Goal: Task Accomplishment & Management: Manage account settings

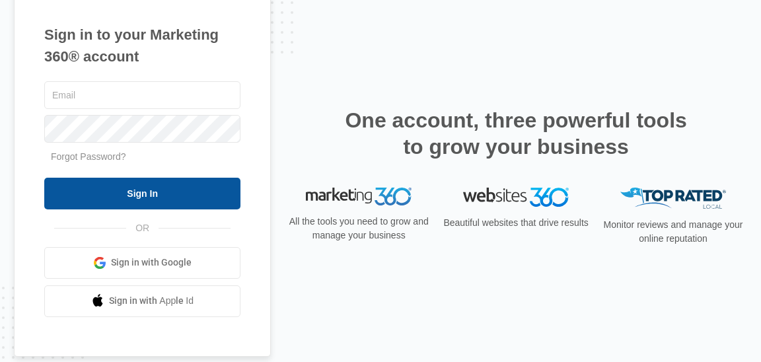
type input "[EMAIL_ADDRESS][DOMAIN_NAME]"
click at [136, 188] on input "Sign In" at bounding box center [142, 194] width 196 height 32
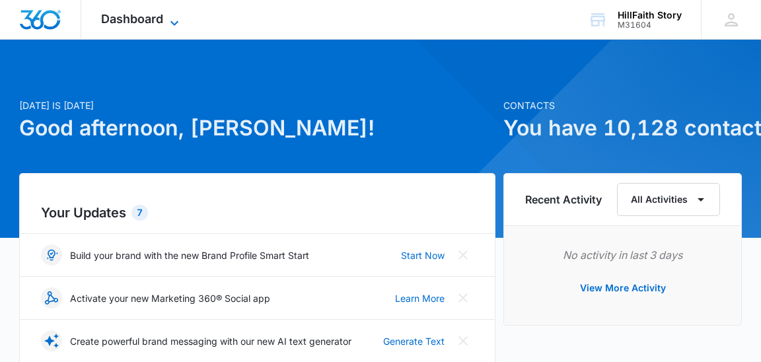
click at [174, 21] on icon at bounding box center [175, 23] width 16 height 16
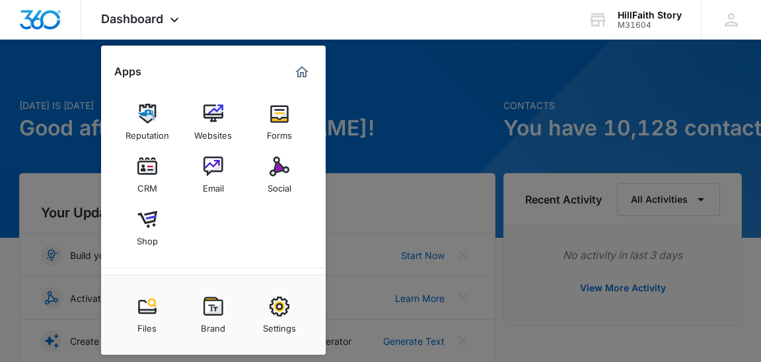
click at [147, 169] on img at bounding box center [147, 167] width 20 height 20
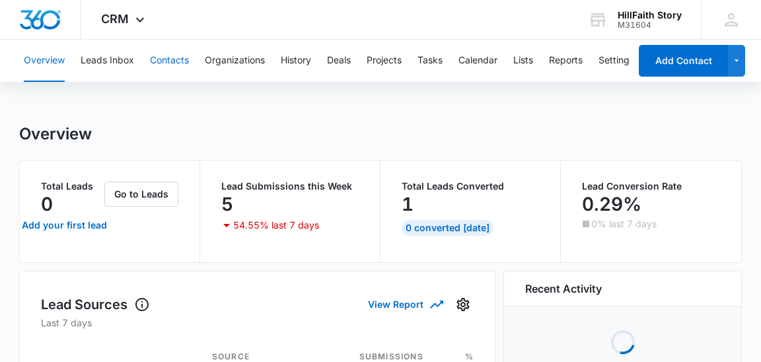
click at [163, 63] on button "Contacts" at bounding box center [169, 61] width 39 height 42
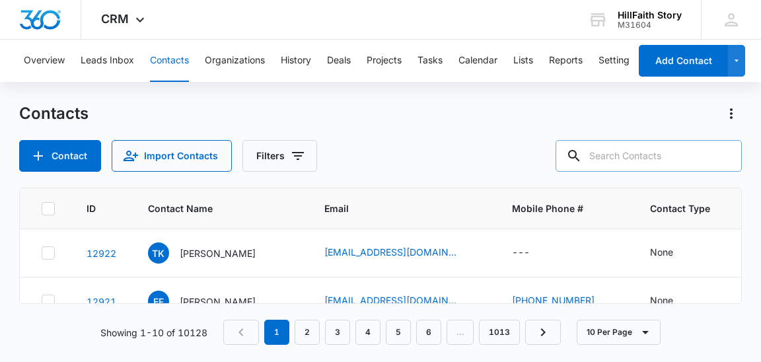
click at [649, 157] on input "text" at bounding box center [649, 156] width 186 height 32
paste input "[PERSON_NAME][EMAIL_ADDRESS][PERSON_NAME][DOMAIN_NAME]"
type input "[PERSON_NAME][EMAIL_ADDRESS][PERSON_NAME][DOMAIN_NAME]"
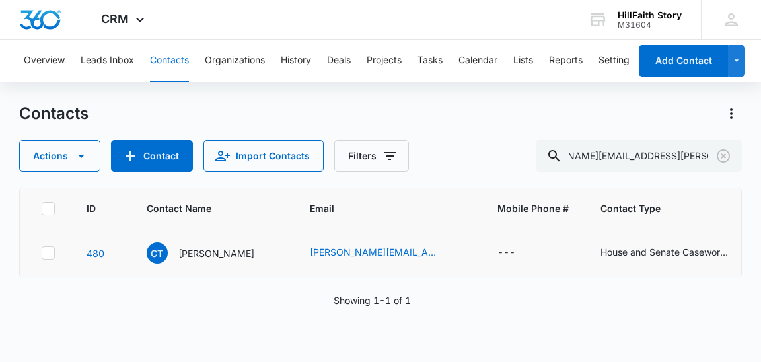
scroll to position [0, 0]
click at [48, 250] on icon at bounding box center [48, 253] width 12 height 12
click at [42, 253] on input "checkbox" at bounding box center [41, 253] width 1 height 1
click at [81, 159] on icon "button" at bounding box center [81, 156] width 16 height 16
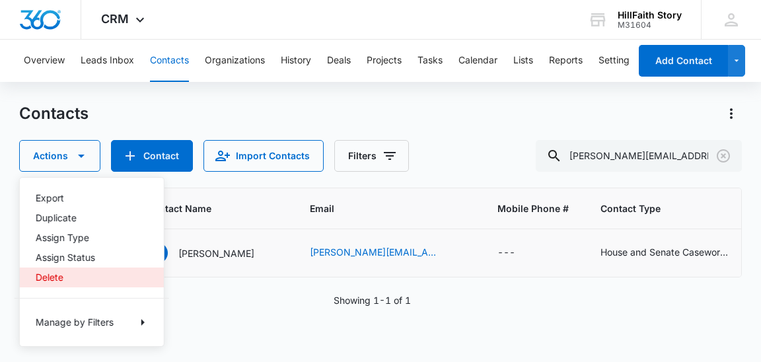
click at [48, 277] on div "Delete" at bounding box center [84, 277] width 97 height 9
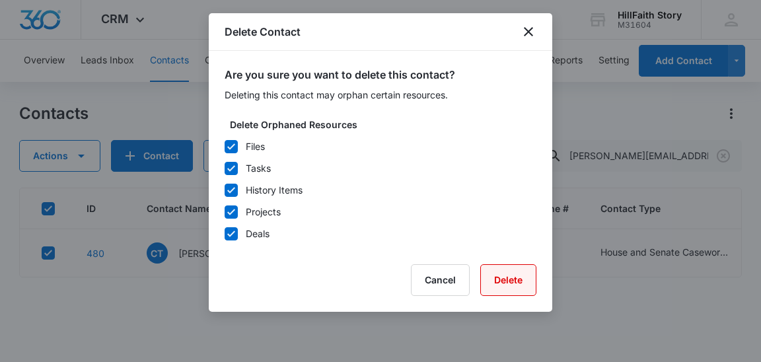
click at [522, 280] on button "Delete" at bounding box center [509, 280] width 56 height 32
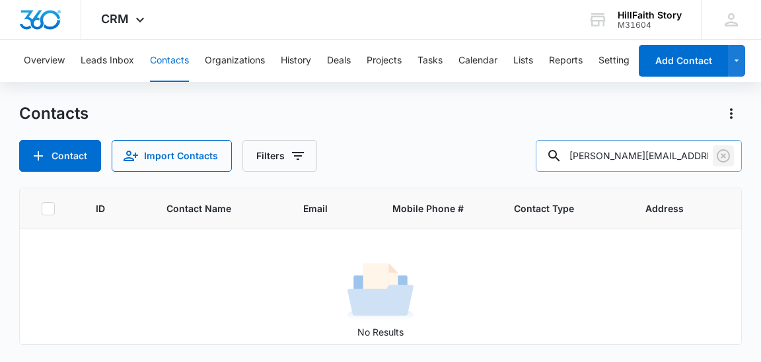
click at [722, 157] on icon "Clear" at bounding box center [723, 155] width 13 height 13
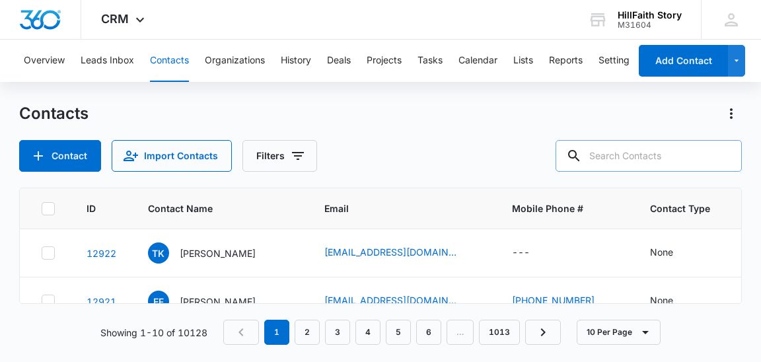
paste input "[EMAIL_ADDRESS][PERSON_NAME][DOMAIN_NAME]"
type input "[EMAIL_ADDRESS][PERSON_NAME][DOMAIN_NAME]"
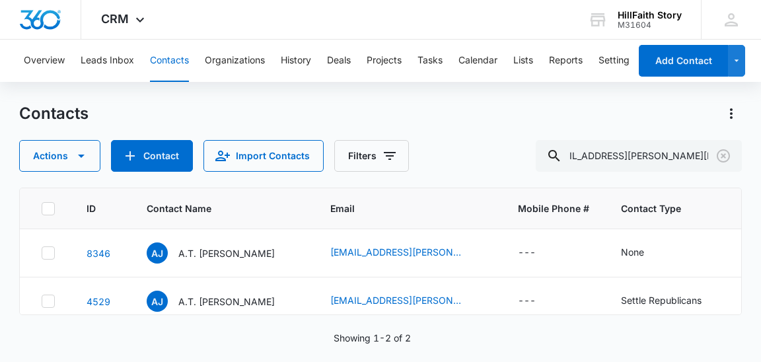
click at [47, 208] on icon at bounding box center [48, 209] width 12 height 12
click at [42, 208] on input "checkbox" at bounding box center [41, 208] width 1 height 1
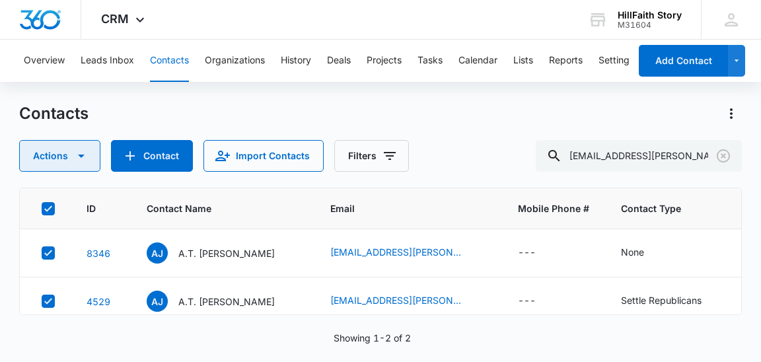
click at [80, 161] on icon "button" at bounding box center [81, 156] width 16 height 16
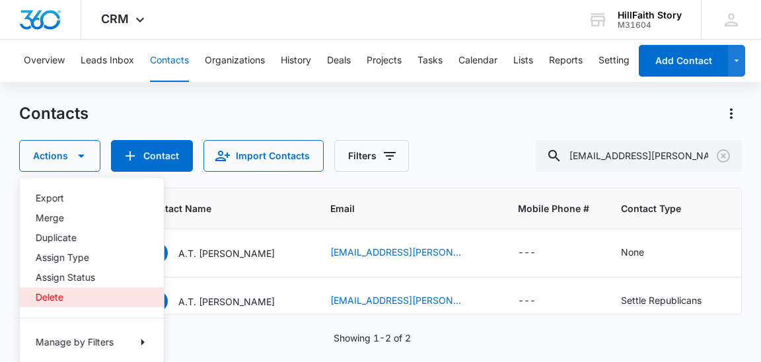
click at [56, 293] on div "Delete" at bounding box center [84, 297] width 97 height 9
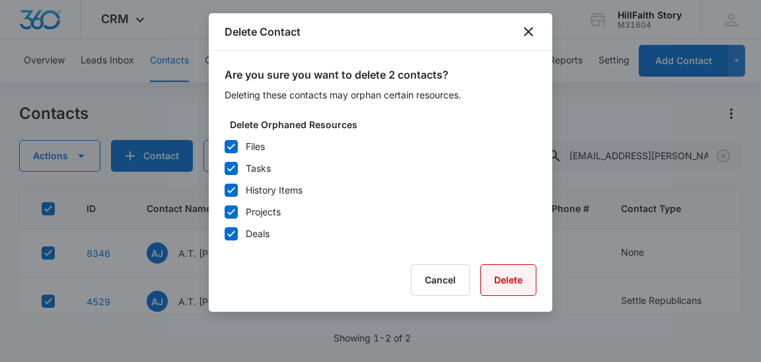
click at [530, 290] on button "Delete" at bounding box center [509, 280] width 56 height 32
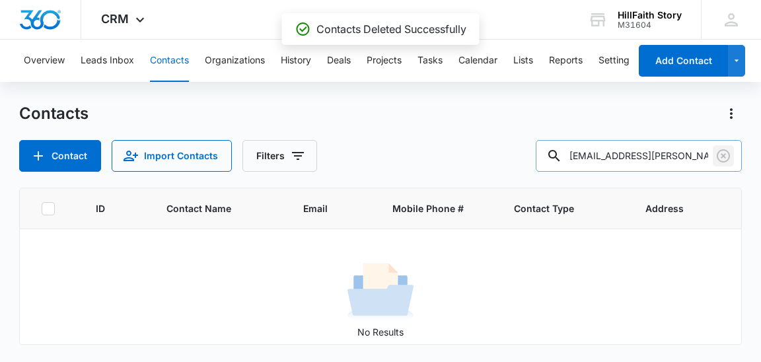
click at [726, 152] on icon "Clear" at bounding box center [724, 156] width 16 height 16
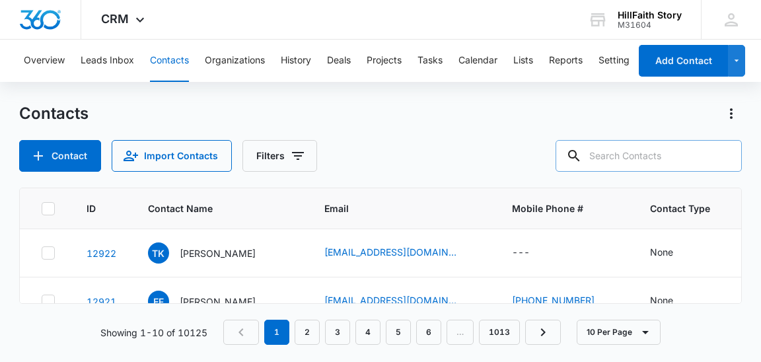
paste input "[PERSON_NAME][EMAIL_ADDRESS][PERSON_NAME][DOMAIN_NAME]"
type input "[PERSON_NAME][EMAIL_ADDRESS][PERSON_NAME][DOMAIN_NAME]"
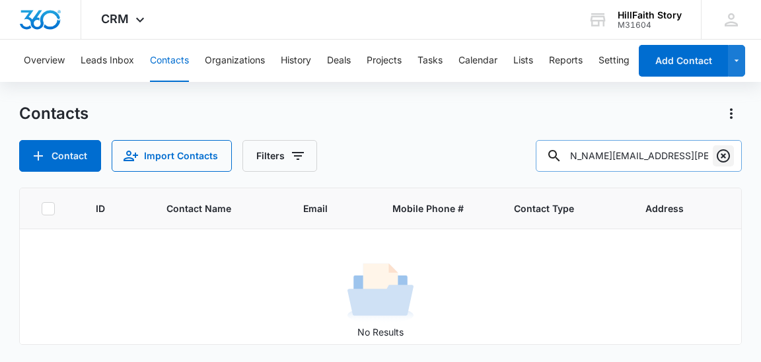
scroll to position [0, 0]
drag, startPoint x: 724, startPoint y: 158, endPoint x: 672, endPoint y: 147, distance: 53.4
click at [724, 158] on icon "Clear" at bounding box center [724, 156] width 16 height 16
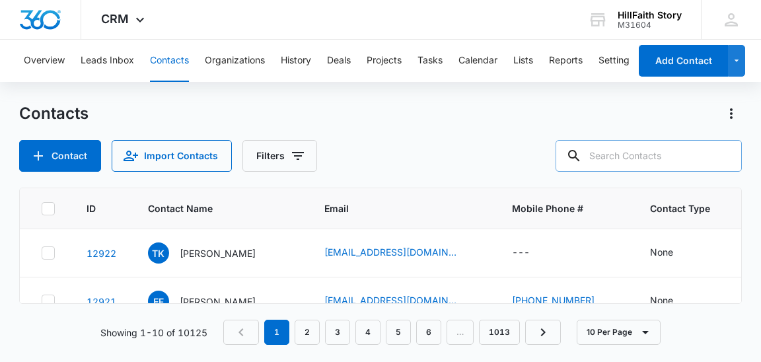
paste input "[PERSON_NAME][EMAIL_ADDRESS][PERSON_NAME][DOMAIN_NAME]"
type input "[PERSON_NAME][EMAIL_ADDRESS][PERSON_NAME][DOMAIN_NAME]"
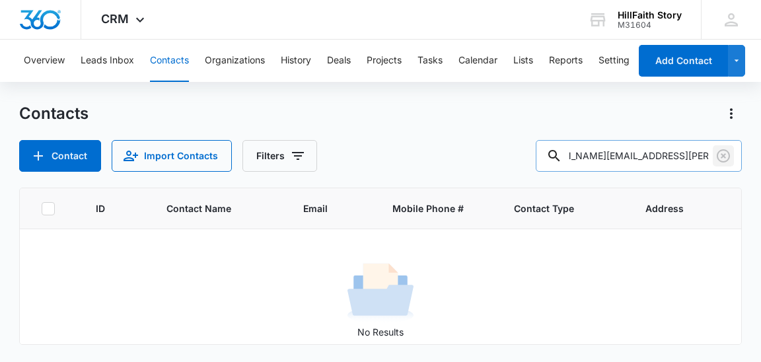
scroll to position [0, 0]
drag, startPoint x: 726, startPoint y: 159, endPoint x: 718, endPoint y: 159, distance: 7.3
click at [726, 159] on icon "Clear" at bounding box center [724, 156] width 16 height 16
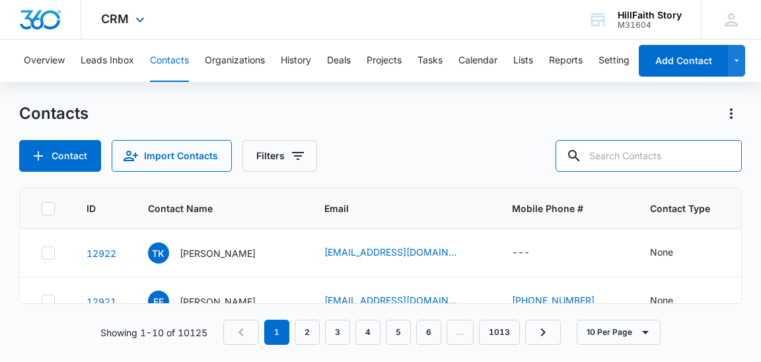
paste input "[PERSON_NAME][EMAIL_ADDRESS][PERSON_NAME][DOMAIN_NAME]"
type input "[PERSON_NAME][EMAIL_ADDRESS][PERSON_NAME][DOMAIN_NAME]"
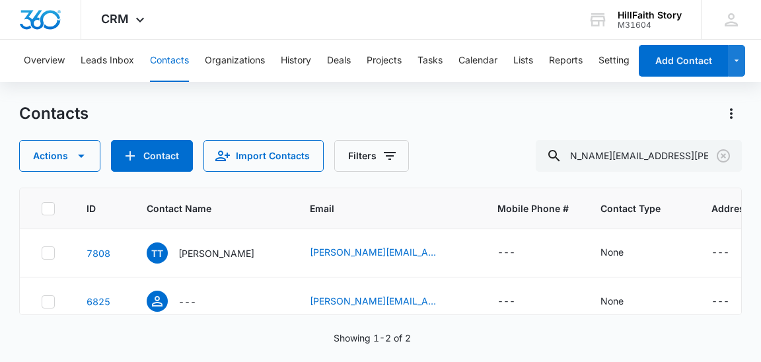
scroll to position [0, 0]
click at [51, 212] on icon at bounding box center [48, 209] width 12 height 12
click at [42, 209] on input "checkbox" at bounding box center [41, 208] width 1 height 1
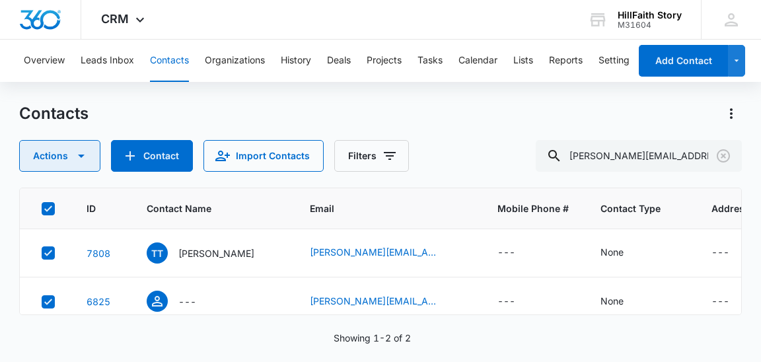
click at [79, 159] on icon "button" at bounding box center [81, 156] width 16 height 16
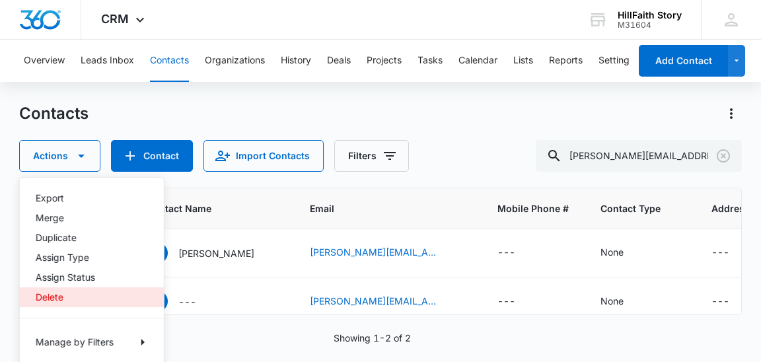
click at [51, 293] on div "Delete" at bounding box center [84, 297] width 97 height 9
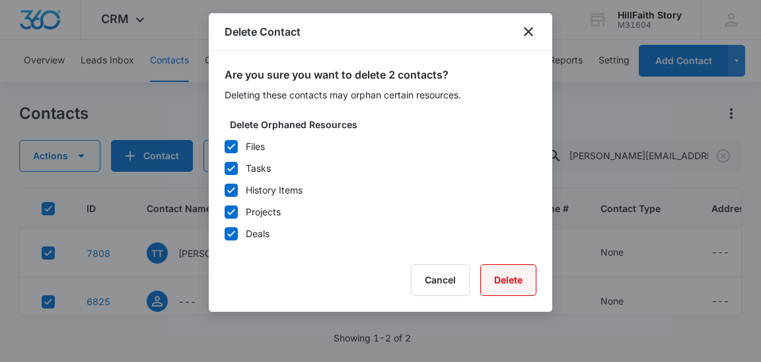
click at [529, 278] on button "Delete" at bounding box center [509, 280] width 56 height 32
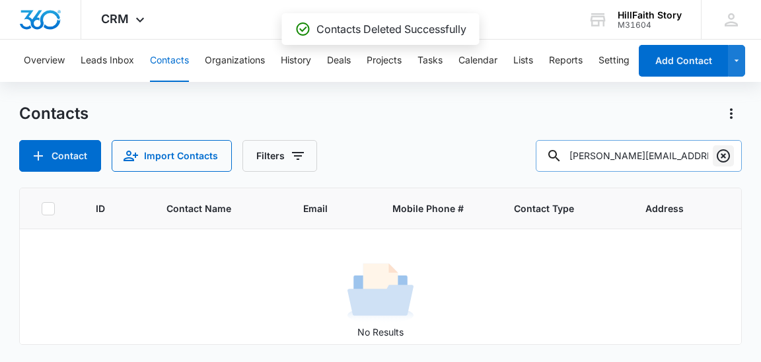
click at [724, 154] on icon "Clear" at bounding box center [723, 155] width 13 height 13
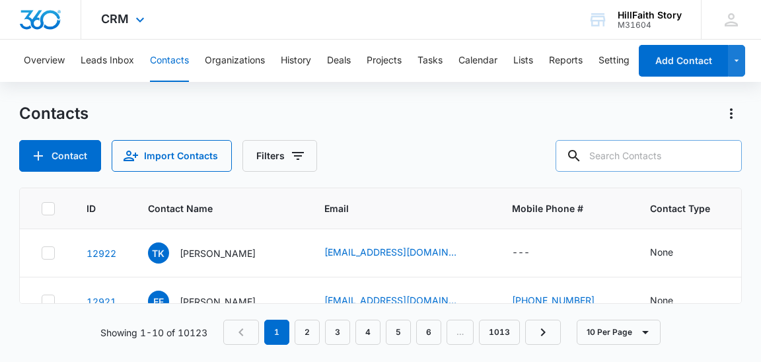
paste input "[PERSON_NAME][EMAIL_ADDRESS][PERSON_NAME][DOMAIN_NAME]"
type input "[PERSON_NAME][EMAIL_ADDRESS][PERSON_NAME][DOMAIN_NAME]"
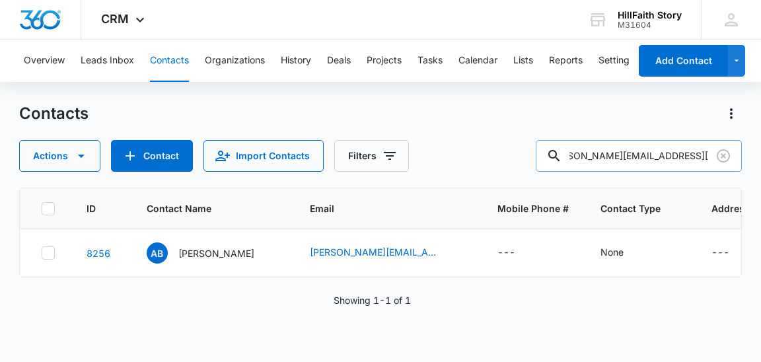
scroll to position [0, 0]
click at [48, 208] on icon at bounding box center [48, 209] width 8 height 6
click at [42, 208] on input "checkbox" at bounding box center [41, 208] width 1 height 1
click at [73, 161] on icon "button" at bounding box center [81, 156] width 16 height 16
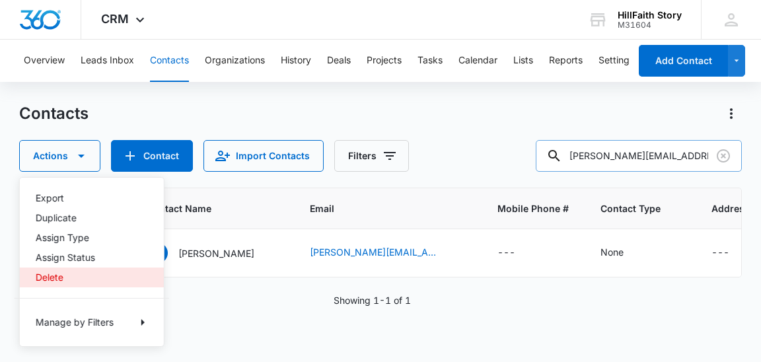
click at [50, 274] on div "Delete" at bounding box center [84, 277] width 97 height 9
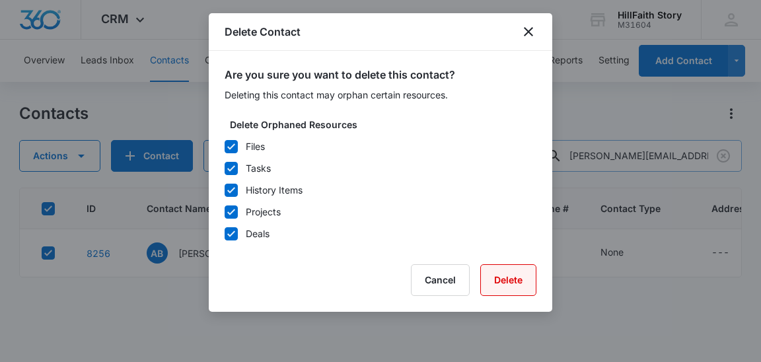
click at [514, 287] on button "Delete" at bounding box center [509, 280] width 56 height 32
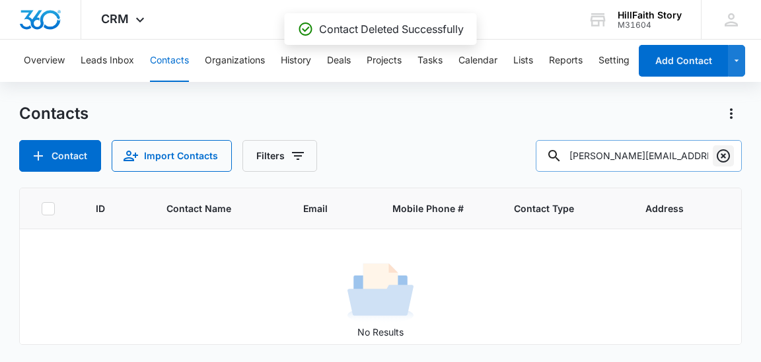
click at [724, 157] on icon "Clear" at bounding box center [723, 155] width 13 height 13
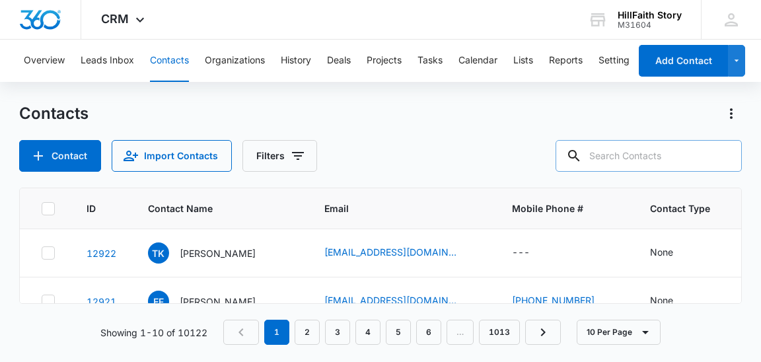
paste input "[EMAIL_ADDRESS][PERSON_NAME][DOMAIN_NAME]"
type input "[EMAIL_ADDRESS][PERSON_NAME][DOMAIN_NAME]"
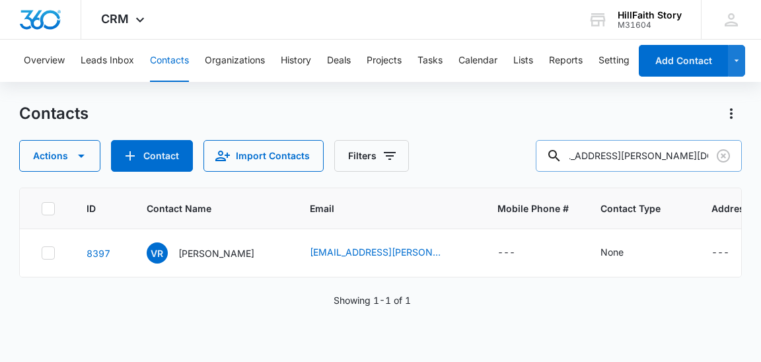
scroll to position [0, 0]
click at [47, 207] on icon at bounding box center [48, 209] width 12 height 12
click at [42, 208] on input "checkbox" at bounding box center [41, 208] width 1 height 1
click at [85, 159] on icon "button" at bounding box center [81, 156] width 16 height 16
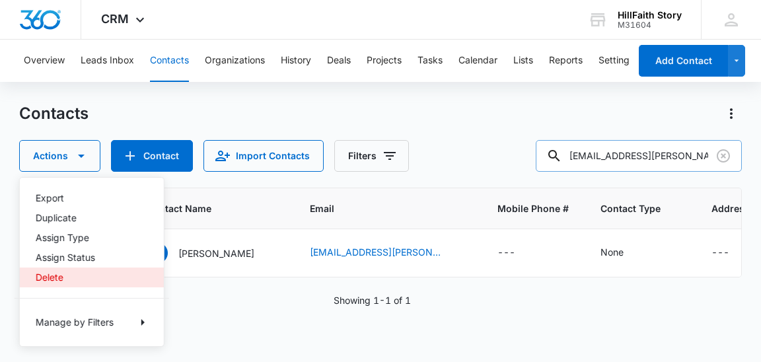
click at [51, 281] on div "Delete" at bounding box center [84, 277] width 97 height 9
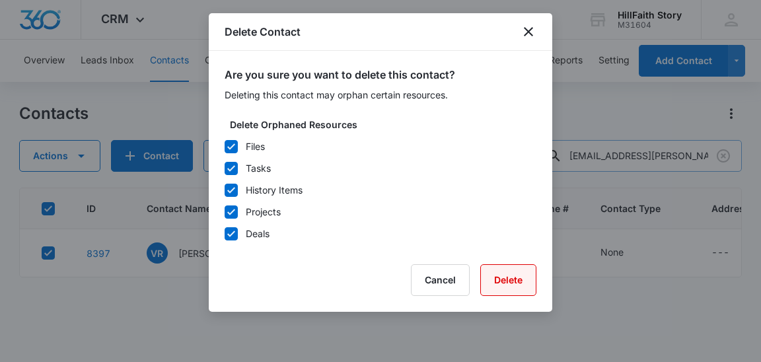
click at [502, 277] on button "Delete" at bounding box center [509, 280] width 56 height 32
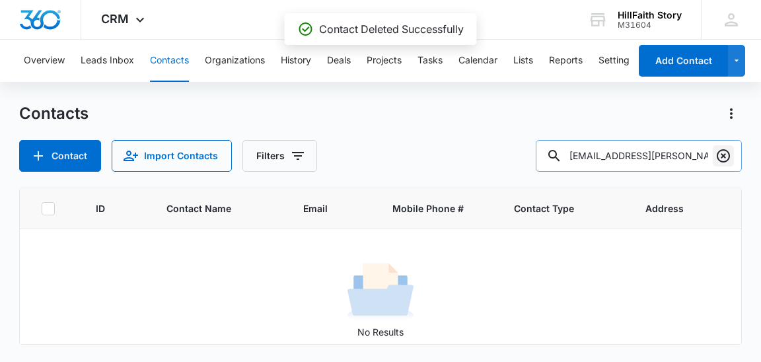
click at [724, 159] on icon "Clear" at bounding box center [724, 156] width 16 height 16
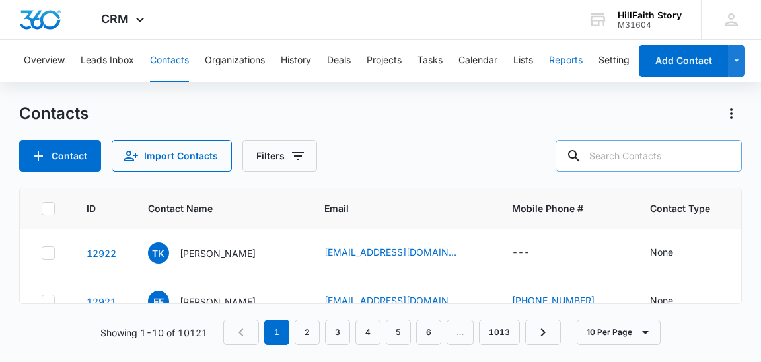
paste input "[EMAIL_ADDRESS][PERSON_NAME][DOMAIN_NAME]"
type input "[EMAIL_ADDRESS][PERSON_NAME][DOMAIN_NAME]"
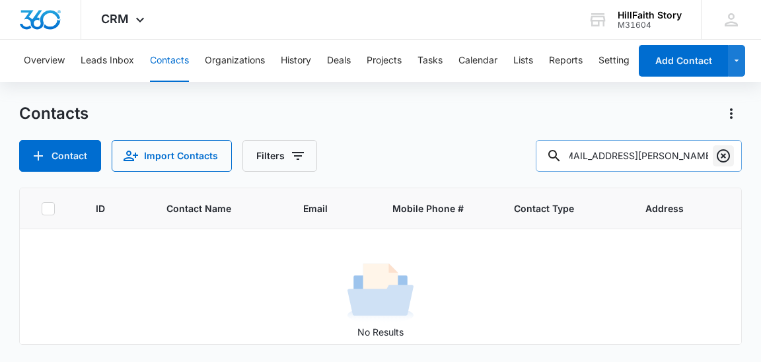
scroll to position [0, 0]
click at [724, 153] on icon "Clear" at bounding box center [724, 156] width 16 height 16
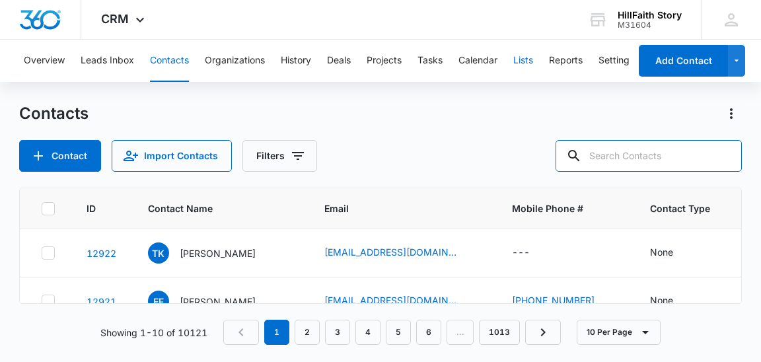
paste input "[EMAIL_ADDRESS][DOMAIN_NAME]"
type input "[EMAIL_ADDRESS][DOMAIN_NAME]"
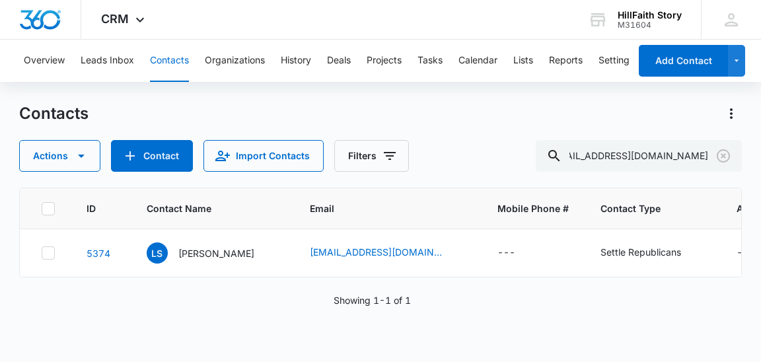
scroll to position [0, 0]
click at [45, 206] on icon at bounding box center [48, 209] width 12 height 12
click at [42, 208] on input "checkbox" at bounding box center [41, 208] width 1 height 1
click at [79, 159] on icon "button" at bounding box center [81, 156] width 16 height 16
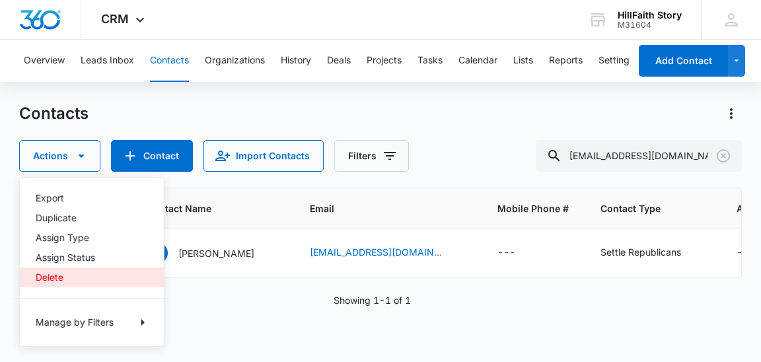
click at [63, 273] on div "Delete" at bounding box center [84, 277] width 97 height 9
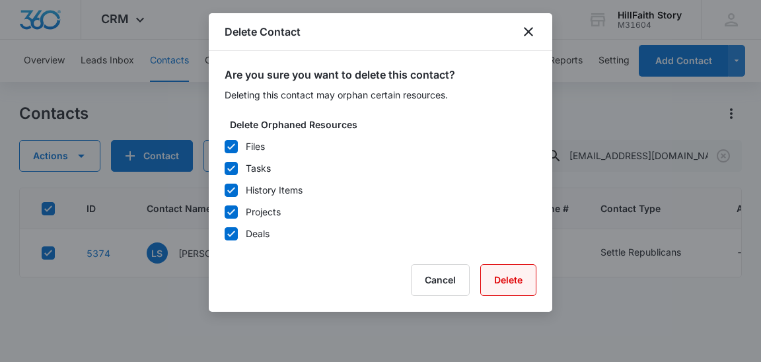
click at [508, 282] on button "Delete" at bounding box center [509, 280] width 56 height 32
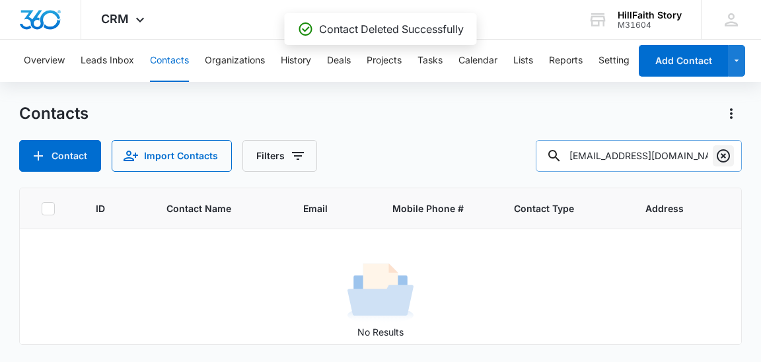
click at [725, 157] on icon "Clear" at bounding box center [723, 155] width 13 height 13
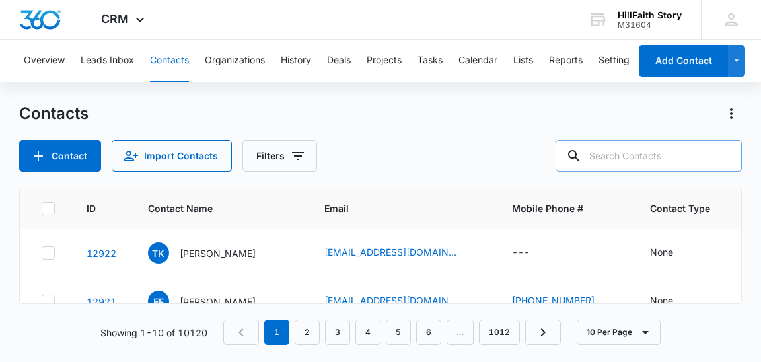
paste input "[PERSON_NAME][EMAIL_ADDRESS][PERSON_NAME][DOMAIN_NAME]"
type input "[PERSON_NAME][EMAIL_ADDRESS][PERSON_NAME][DOMAIN_NAME]"
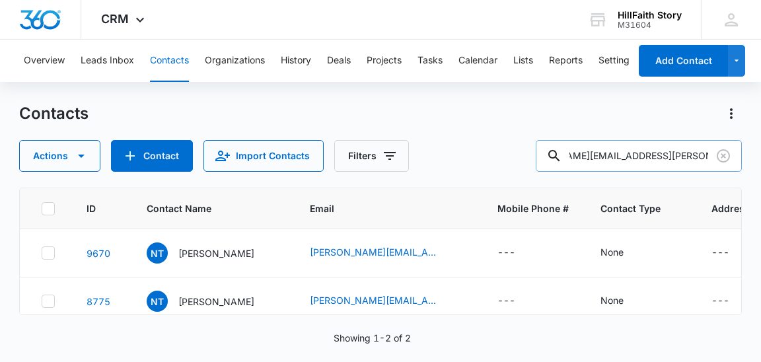
scroll to position [0, 0]
click at [48, 210] on icon at bounding box center [48, 209] width 12 height 12
click at [42, 209] on input "checkbox" at bounding box center [41, 208] width 1 height 1
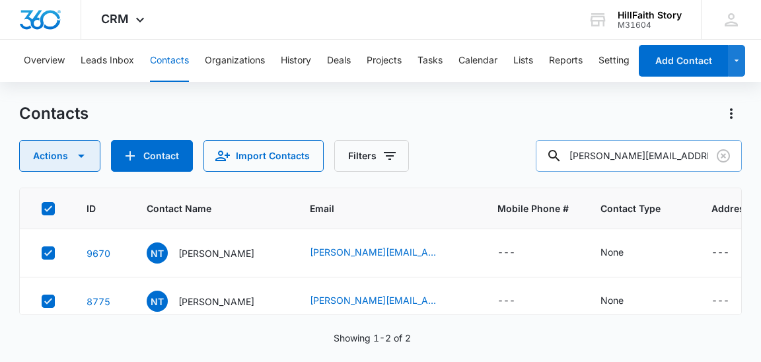
click at [76, 165] on button "Actions" at bounding box center [59, 156] width 81 height 32
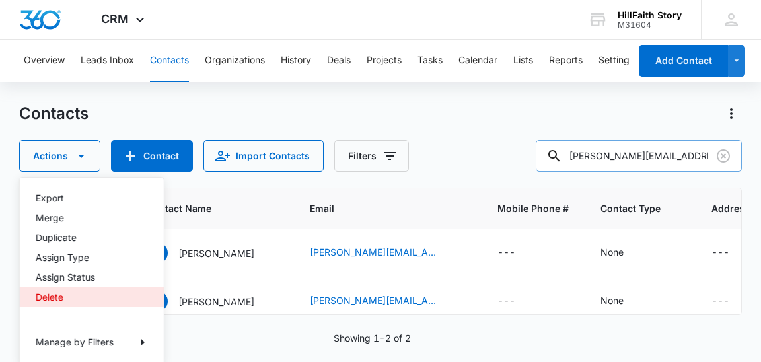
click at [49, 299] on div "Delete" at bounding box center [84, 297] width 97 height 9
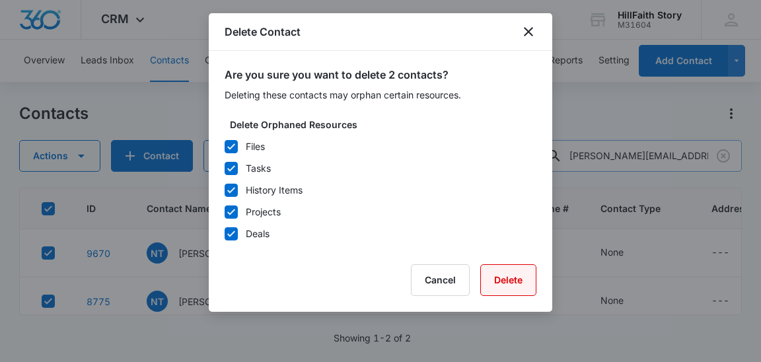
click at [510, 282] on button "Delete" at bounding box center [509, 280] width 56 height 32
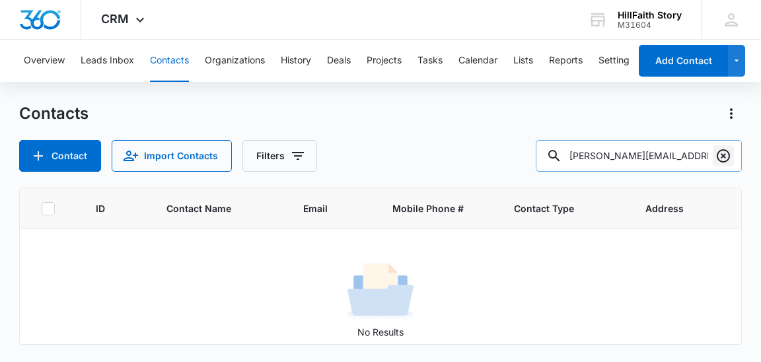
click at [727, 159] on icon "Clear" at bounding box center [724, 156] width 16 height 16
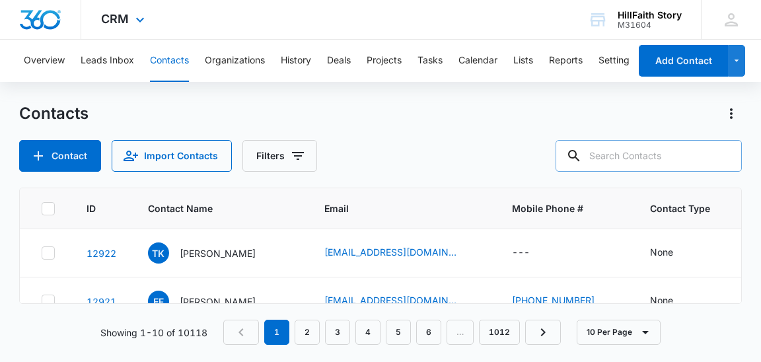
paste input "[PERSON_NAME][EMAIL_ADDRESS][DOMAIN_NAME]"
type input "[PERSON_NAME][EMAIL_ADDRESS][DOMAIN_NAME]"
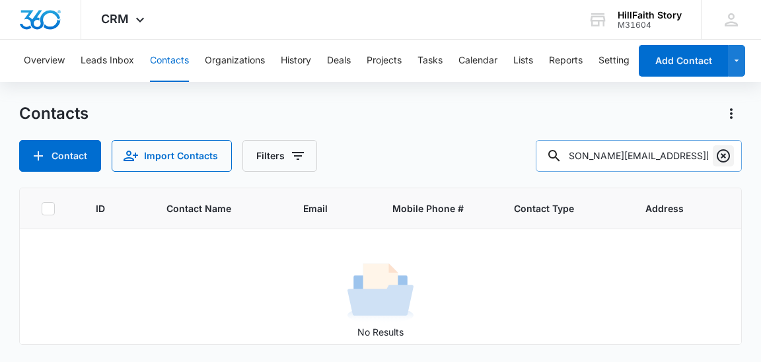
scroll to position [0, 0]
drag, startPoint x: 724, startPoint y: 155, endPoint x: 691, endPoint y: 119, distance: 49.1
click at [724, 155] on icon "Clear" at bounding box center [723, 155] width 13 height 13
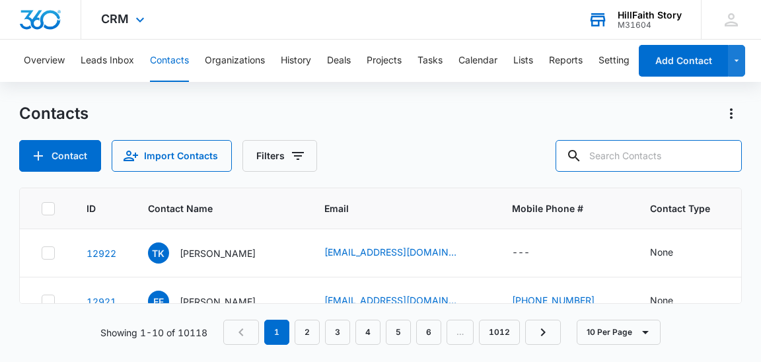
paste input "[PERSON_NAME][EMAIL_ADDRESS][PERSON_NAME][DOMAIN_NAME]"
type input "[PERSON_NAME][EMAIL_ADDRESS][PERSON_NAME][DOMAIN_NAME]"
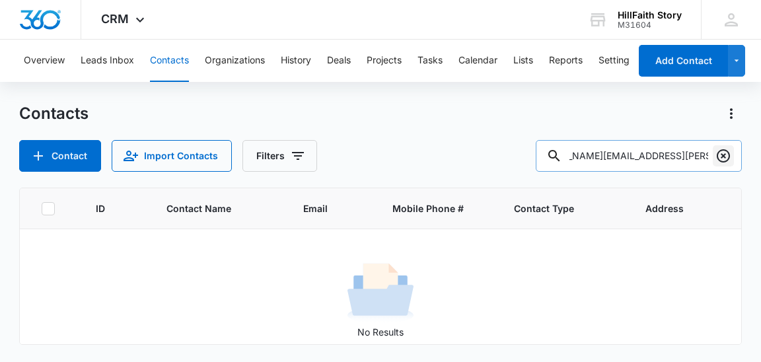
scroll to position [0, 0]
click at [728, 160] on icon "Clear" at bounding box center [723, 155] width 13 height 13
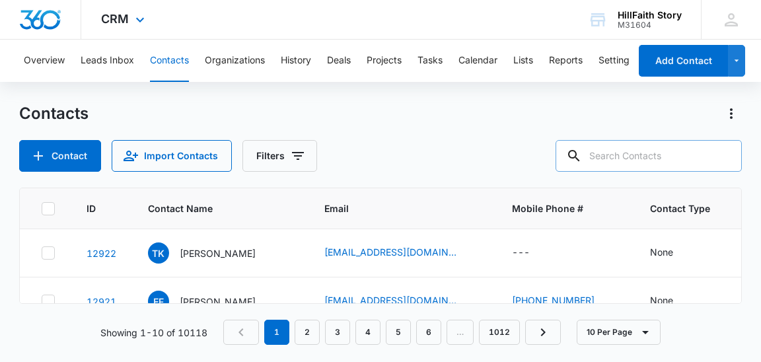
paste input "[PERSON_NAME][EMAIL_ADDRESS][PERSON_NAME][DOMAIN_NAME]"
type input "[PERSON_NAME][EMAIL_ADDRESS][PERSON_NAME][DOMAIN_NAME]"
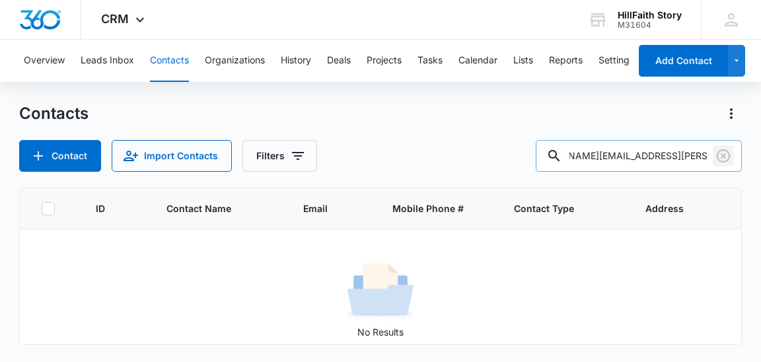
scroll to position [0, 0]
click at [722, 157] on icon "Clear" at bounding box center [723, 155] width 13 height 13
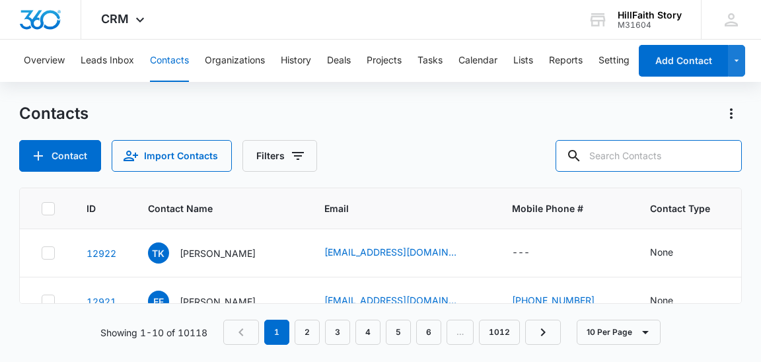
paste input "[EMAIL_ADDRESS][PERSON_NAME][DOMAIN_NAME]"
type input "[EMAIL_ADDRESS][PERSON_NAME][DOMAIN_NAME]"
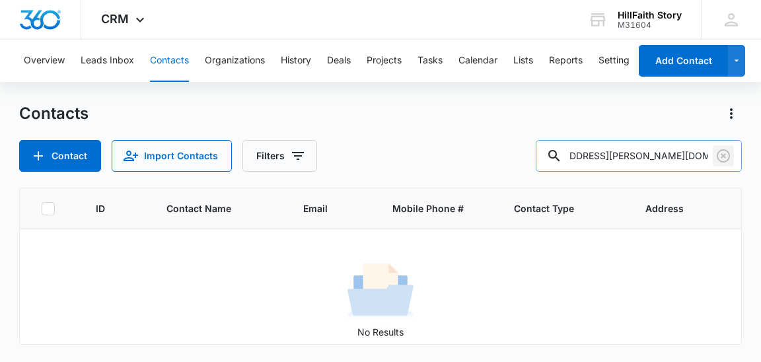
scroll to position [0, 0]
click at [725, 157] on icon "Clear" at bounding box center [723, 155] width 13 height 13
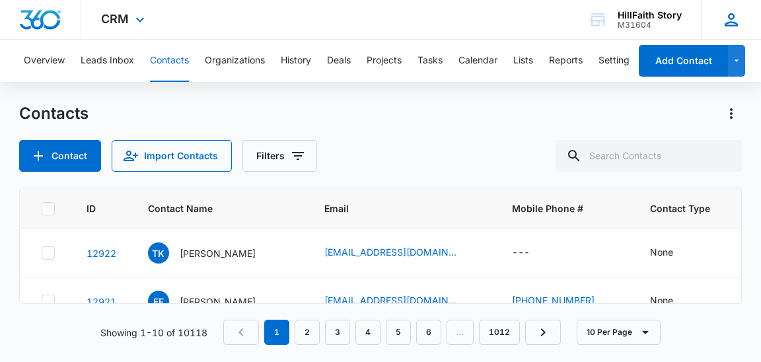
click at [732, 23] on icon at bounding box center [732, 20] width 20 height 20
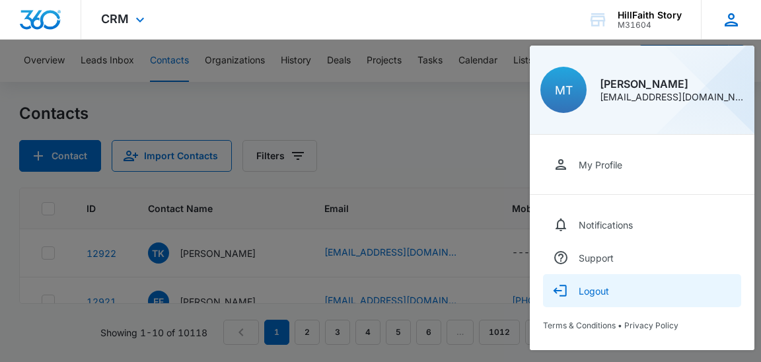
click at [592, 291] on div "Logout" at bounding box center [594, 291] width 30 height 11
